Goal: Find specific page/section: Find specific page/section

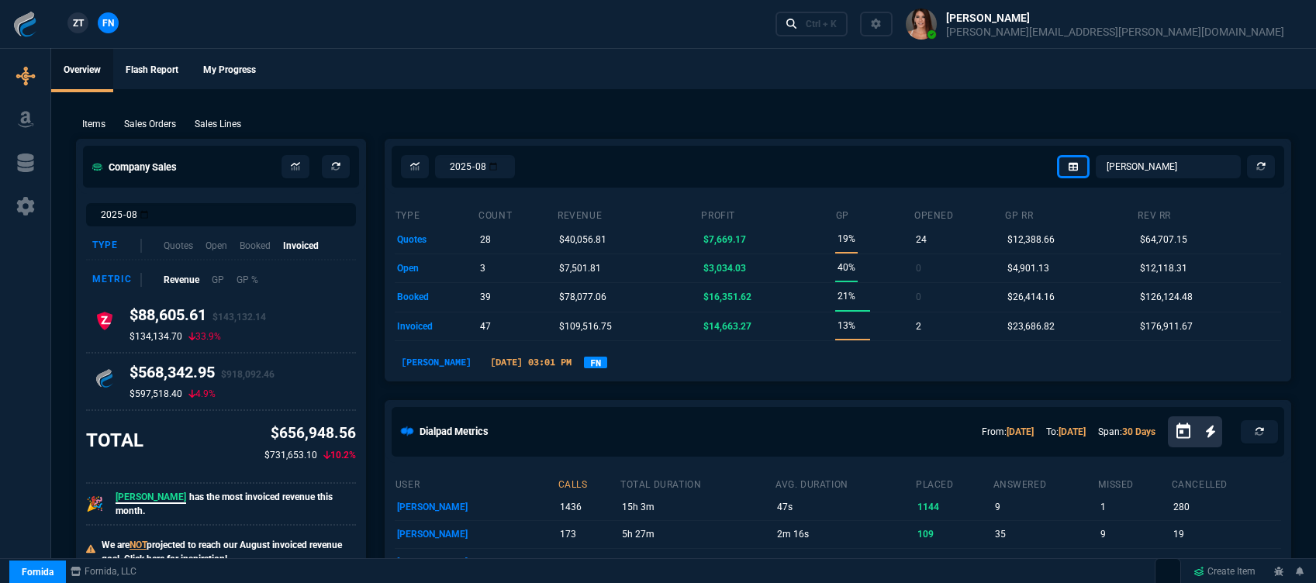
select select "12: [PERSON_NAME]"
click at [166, 126] on p "Sales Orders" at bounding box center [150, 124] width 52 height 14
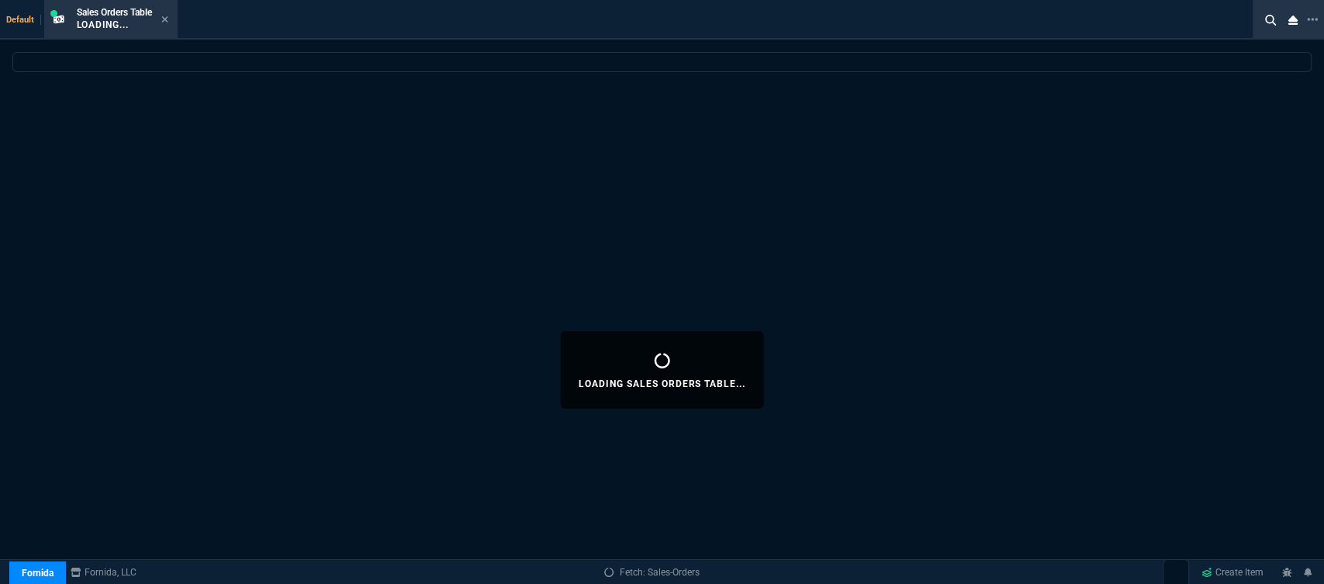
select select
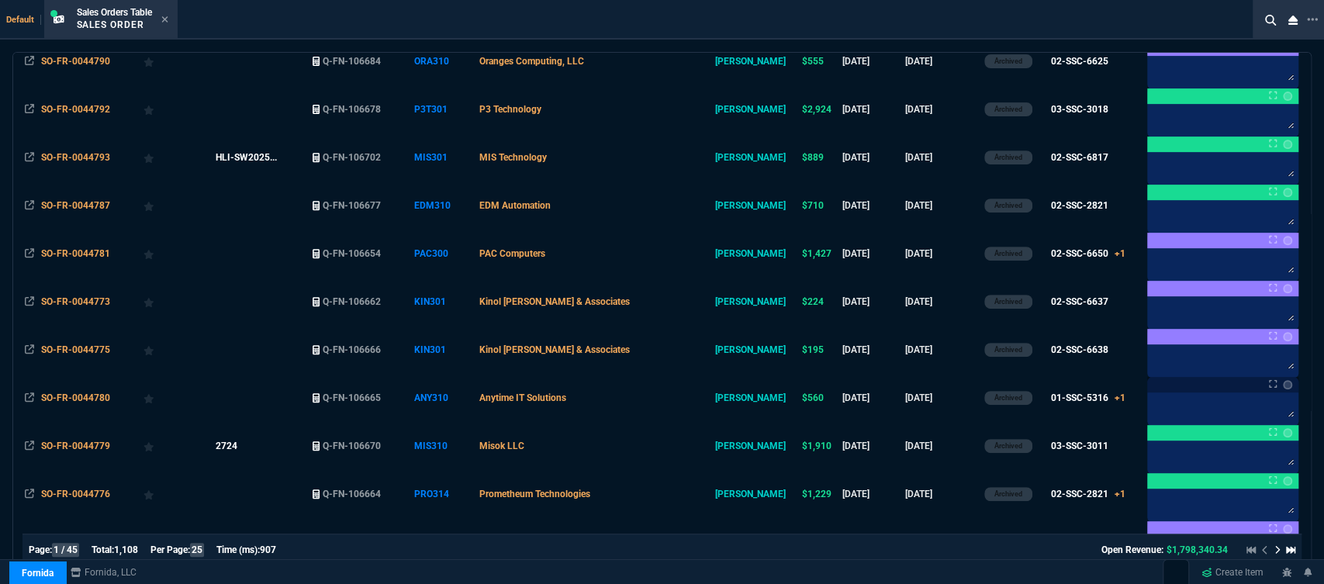
scroll to position [689, 0]
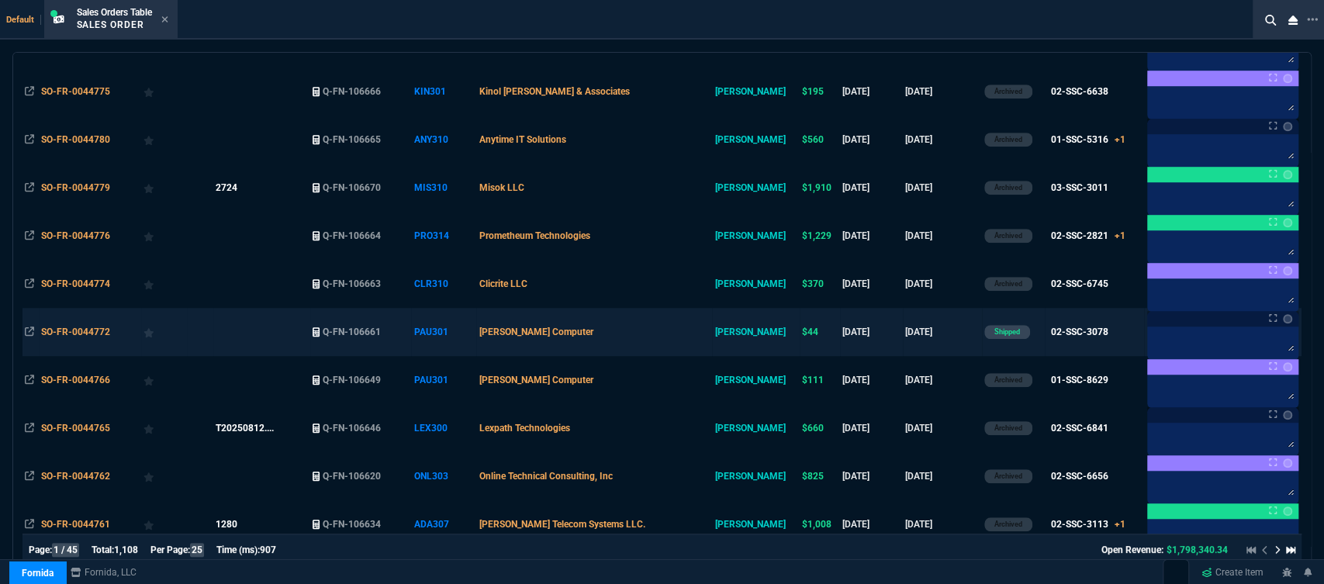
click at [645, 327] on td "[PERSON_NAME] Computer" at bounding box center [594, 332] width 236 height 48
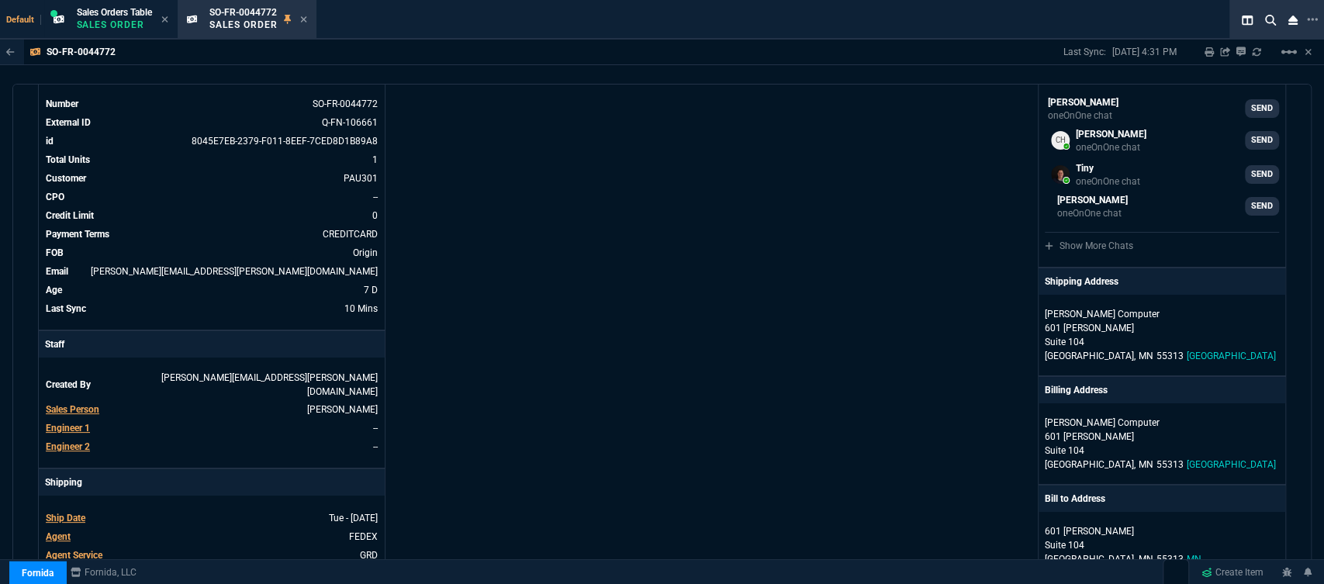
scroll to position [0, 0]
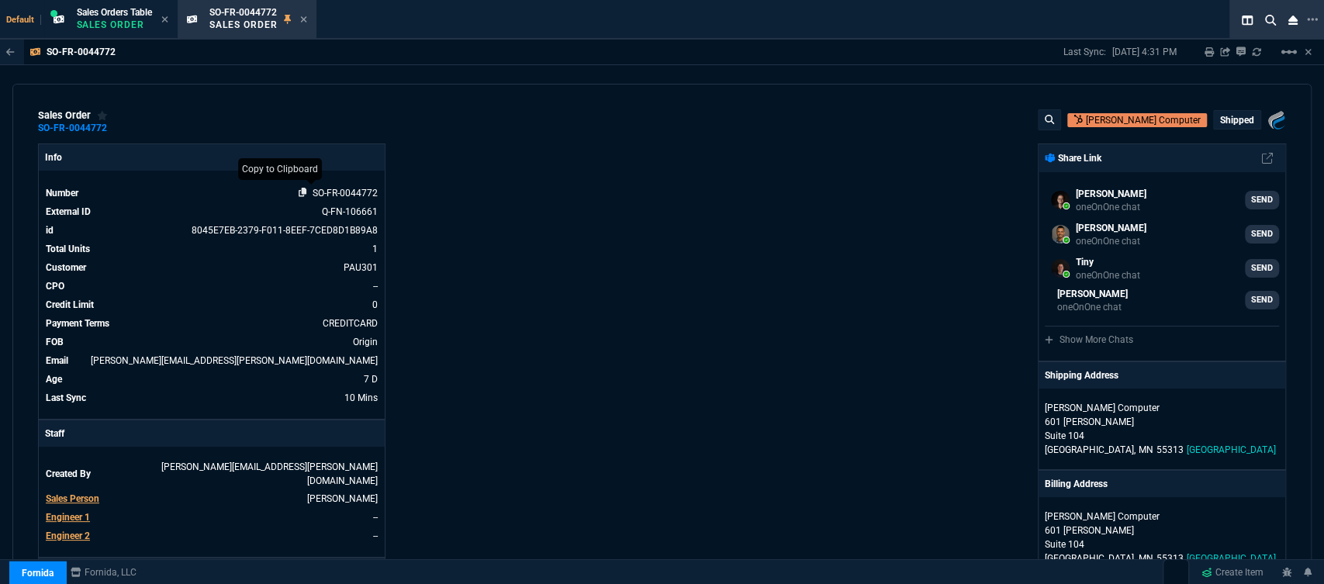
click at [300, 192] on icon at bounding box center [303, 192] width 9 height 9
click at [306, 19] on icon at bounding box center [303, 19] width 6 height 6
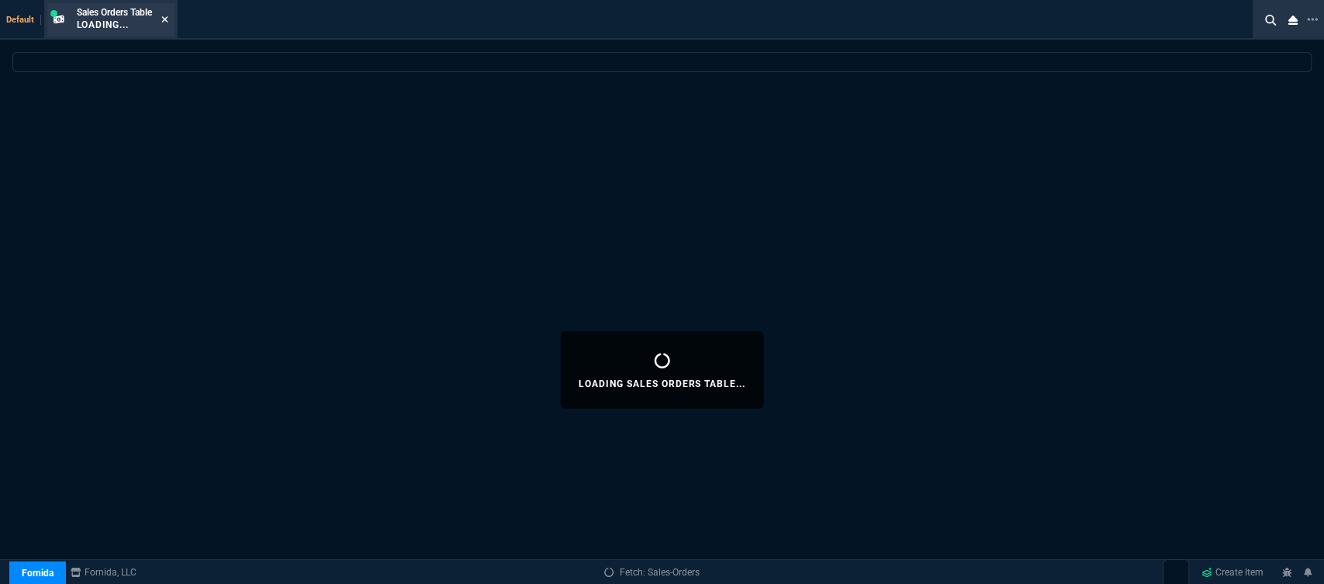
click at [164, 19] on icon at bounding box center [164, 19] width 7 height 9
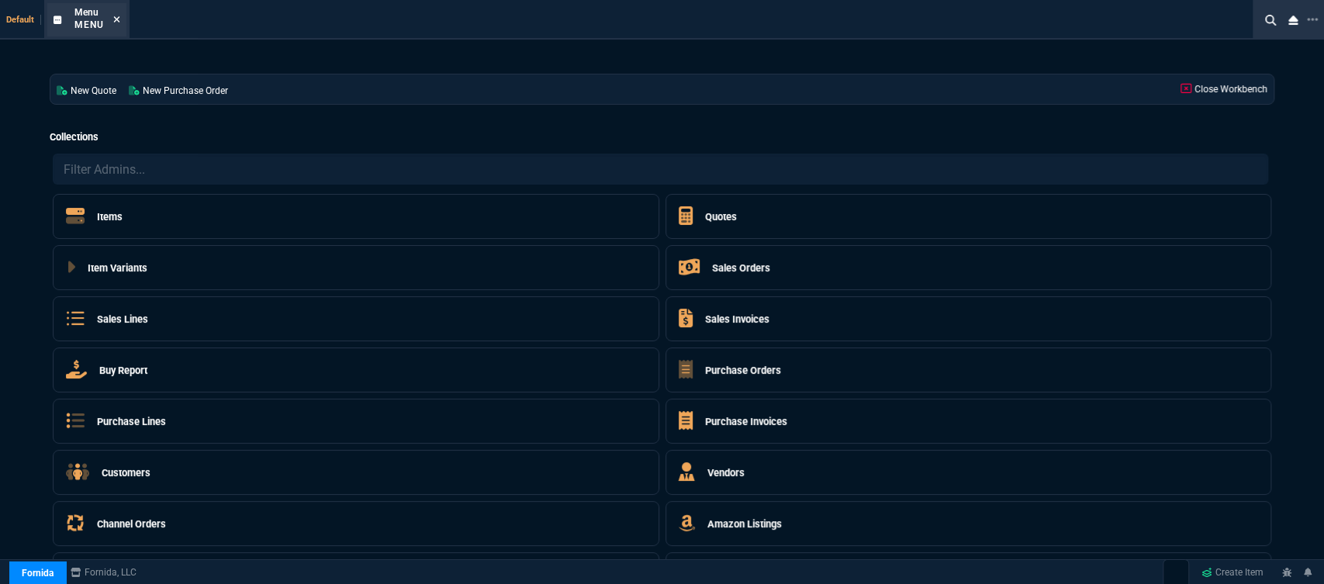
click at [118, 16] on icon at bounding box center [116, 19] width 7 height 9
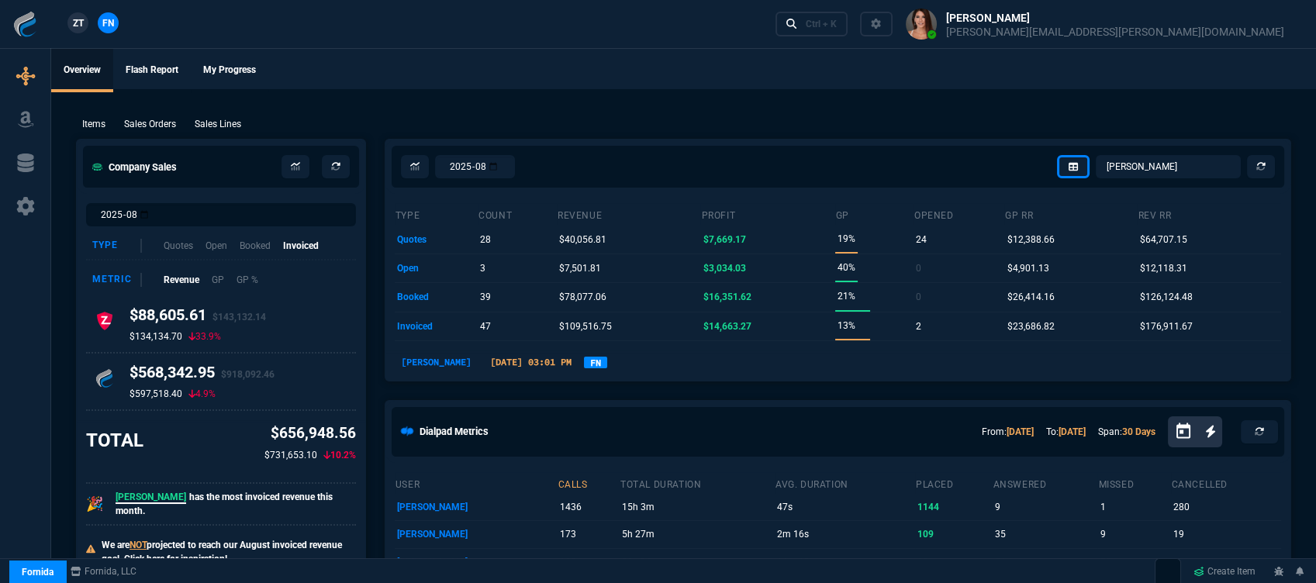
click at [150, 125] on p "Sales Orders" at bounding box center [150, 124] width 52 height 14
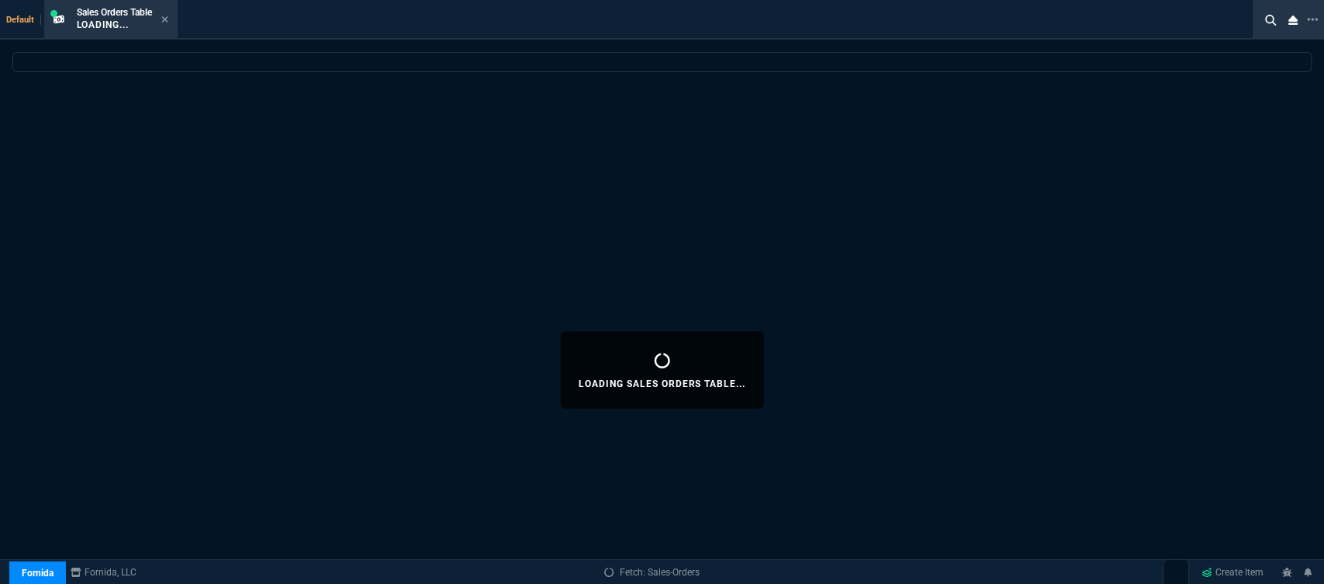
select select
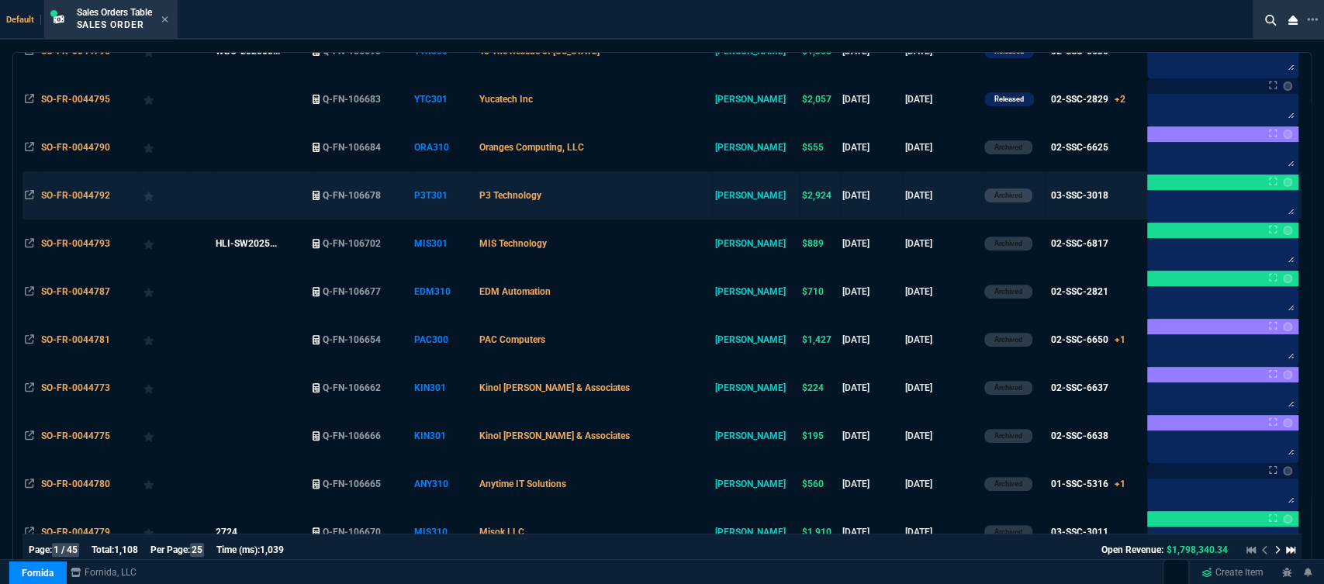
scroll to position [862, 0]
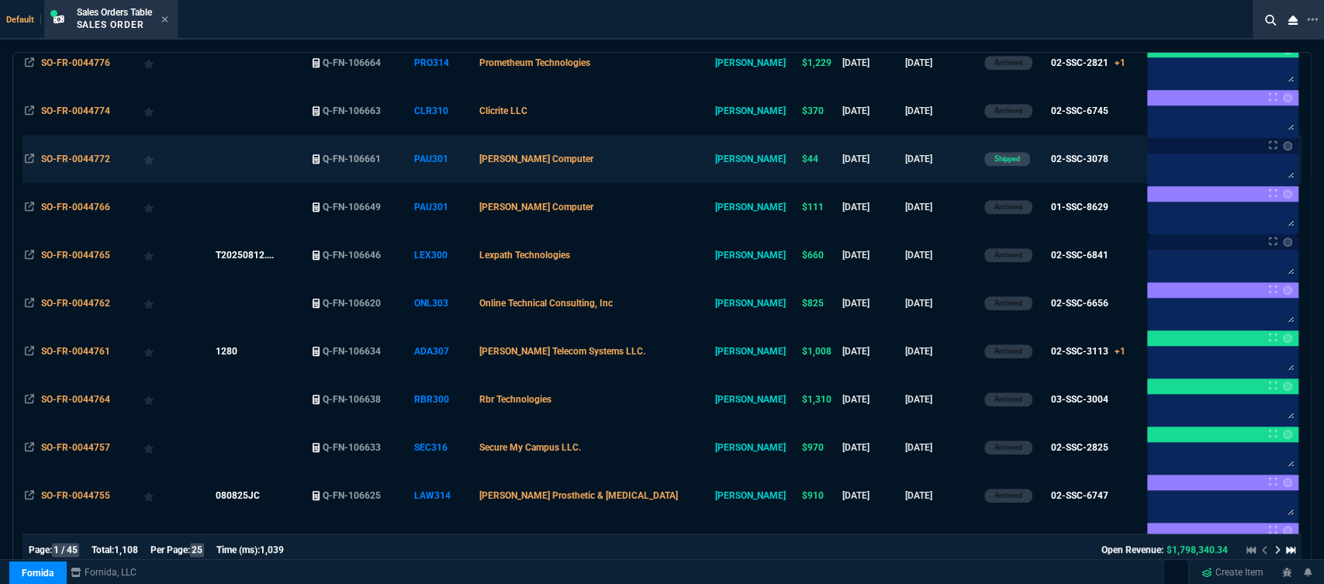
click at [650, 159] on td "[PERSON_NAME] Computer" at bounding box center [594, 159] width 236 height 48
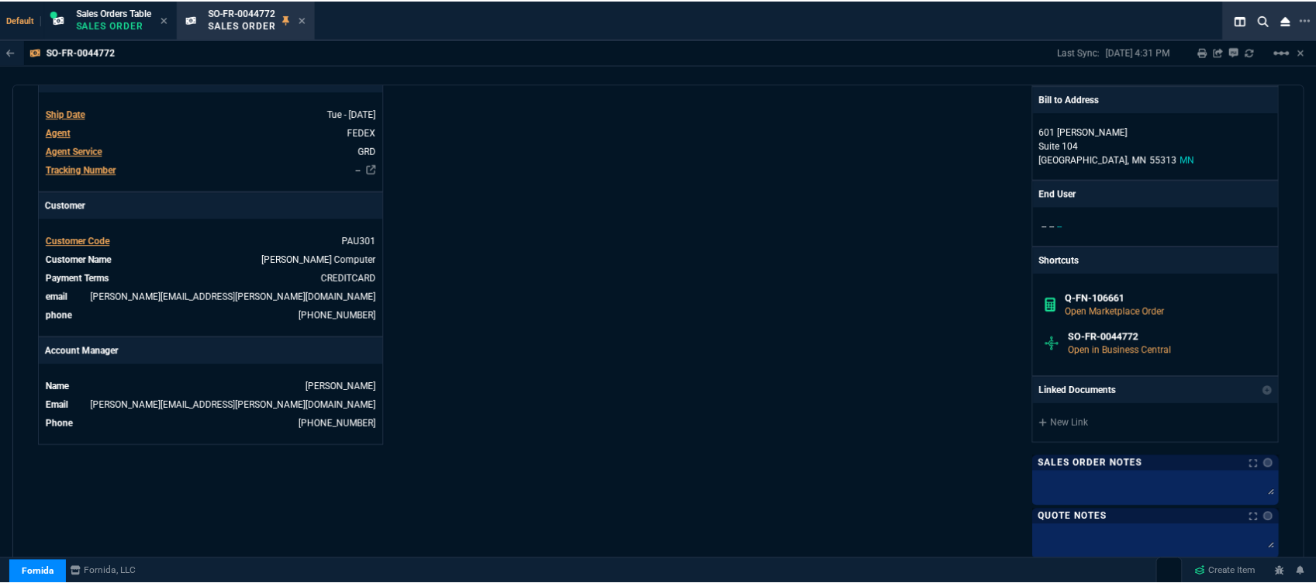
scroll to position [322, 0]
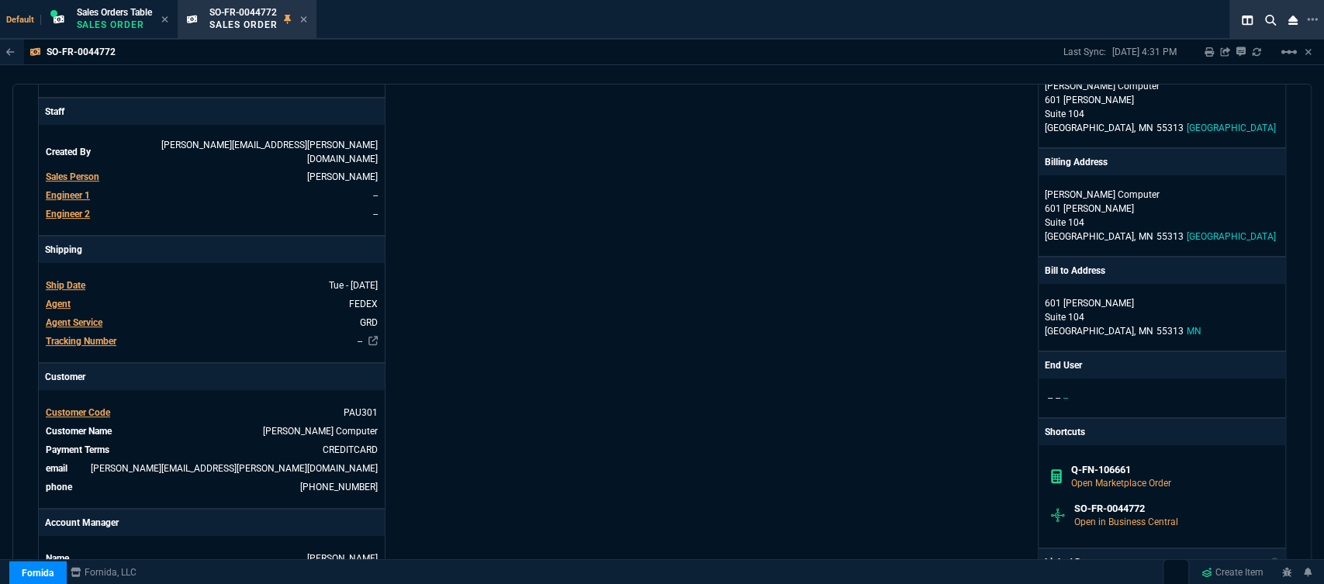
click at [304, 20] on icon at bounding box center [303, 19] width 7 height 9
